Goal: Contribute content

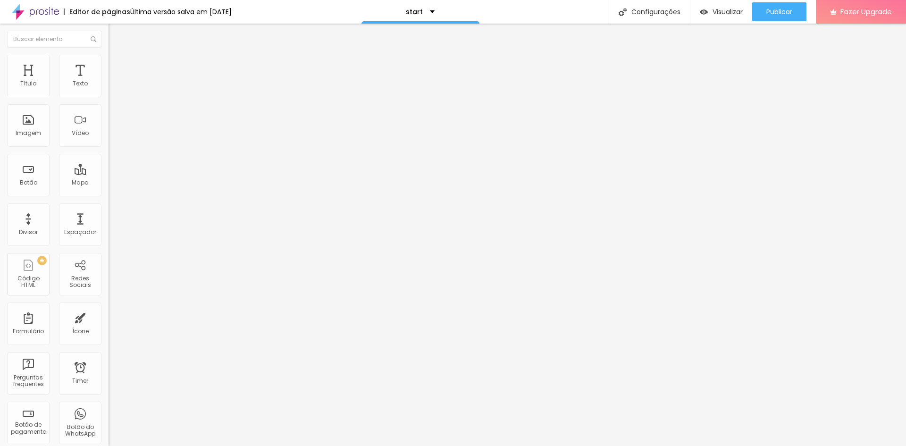
click at [109, 89] on input "[PERSON_NAME] , [PERSON_NAME]" at bounding box center [165, 83] width 113 height 9
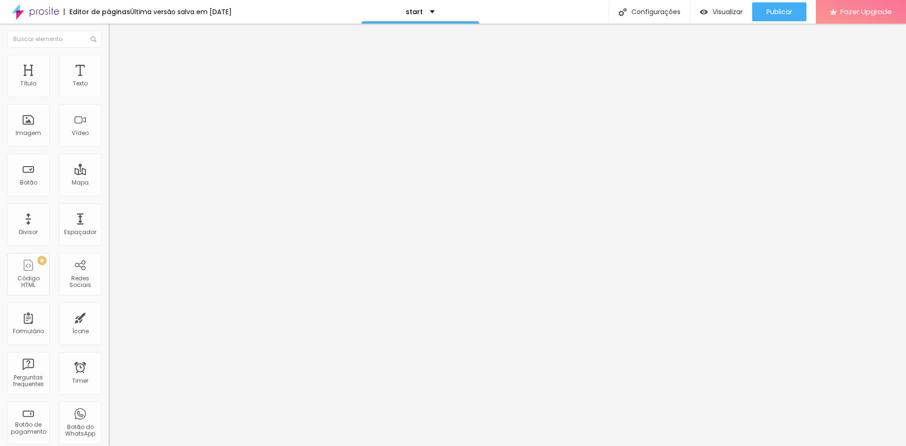
drag, startPoint x: 84, startPoint y: 60, endPoint x: 79, endPoint y: 64, distance: 6.3
click at [109, 64] on img at bounding box center [113, 68] width 8 height 8
click at [117, 56] on span "Conteúdo" at bounding box center [131, 52] width 29 height 8
click at [109, 89] on input "[PERSON_NAME] , [PERSON_NAME]" at bounding box center [165, 83] width 113 height 9
drag, startPoint x: 75, startPoint y: 104, endPoint x: 84, endPoint y: 113, distance: 12.0
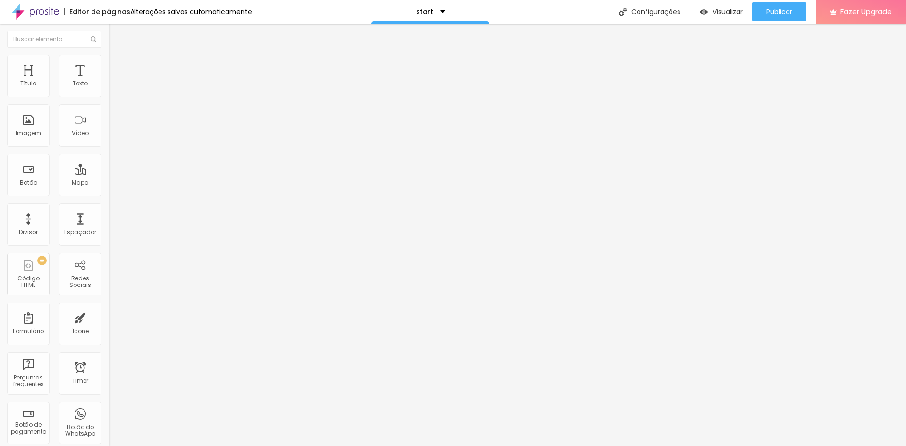
click at [109, 89] on input "[PERSON_NAME] , [PERSON_NAME]" at bounding box center [165, 83] width 113 height 9
type input "[PERSON_NAME] 60 , [PERSON_NAME]"
click at [116, 35] on img "button" at bounding box center [120, 35] width 8 height 8
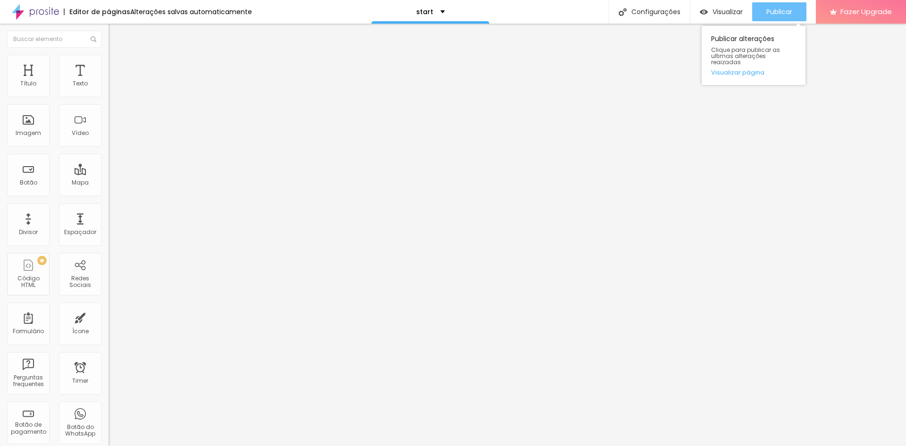
click at [786, 15] on span "Publicar" at bounding box center [779, 12] width 26 height 8
